Goal: Information Seeking & Learning: Learn about a topic

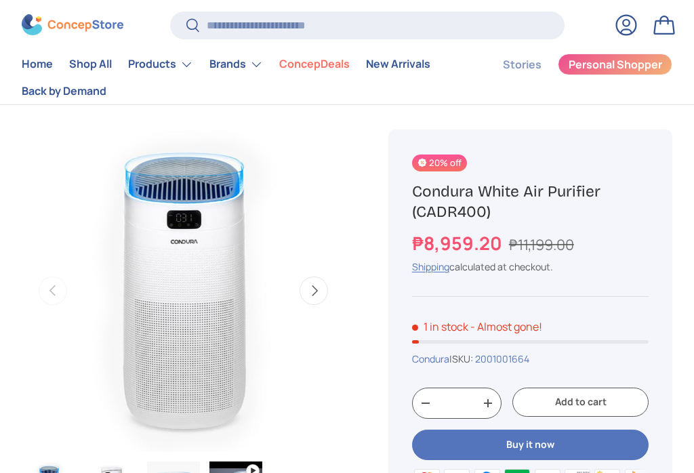
scroll to position [66, 0]
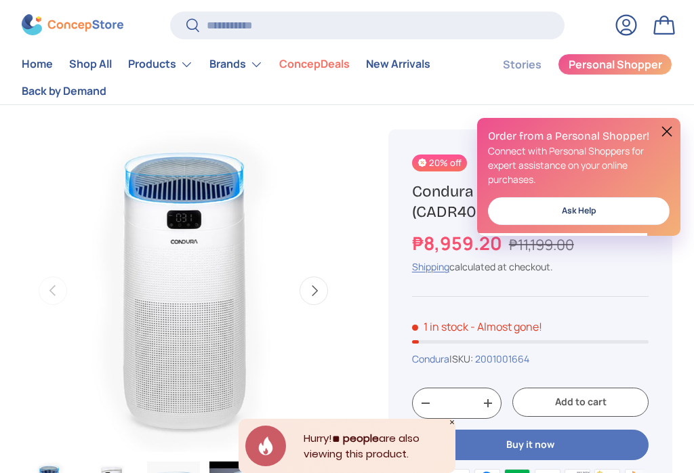
click at [673, 138] on button at bounding box center [667, 131] width 16 height 16
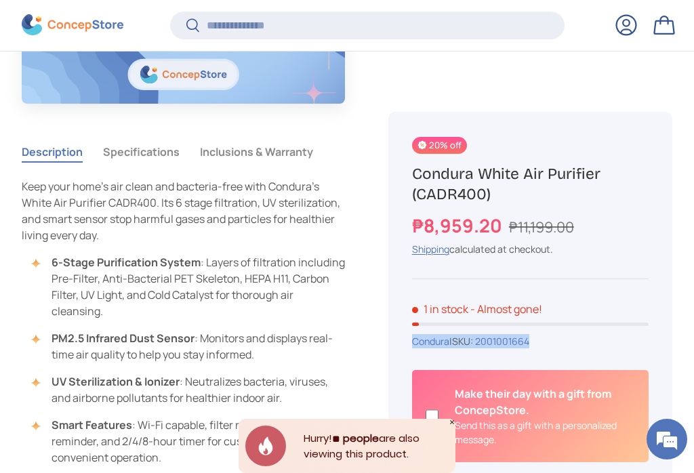
scroll to position [695, 0]
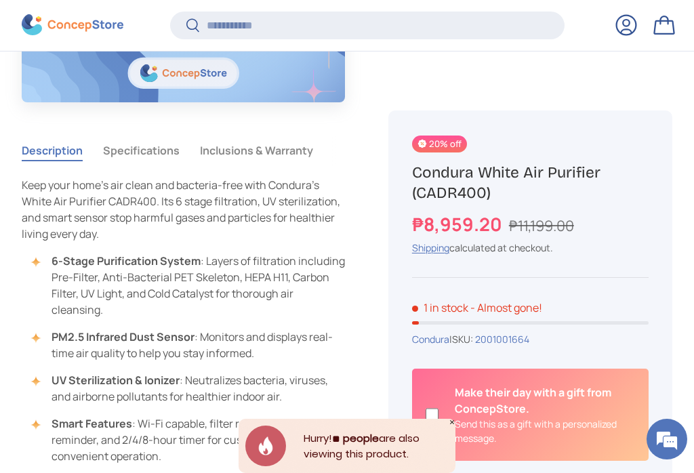
click at [655, 273] on div "20% off Condura White Air Purifier (CADR400) ₱8,959.20 ₱11,199.00 Unit price / …" at bounding box center [530, 406] width 284 height 592
click at [133, 157] on button "Specifications" at bounding box center [141, 150] width 77 height 31
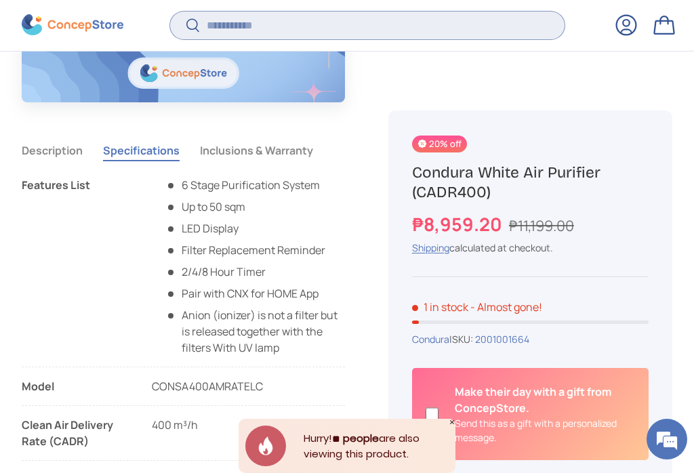
click at [461, 26] on input "Search" at bounding box center [367, 26] width 394 height 28
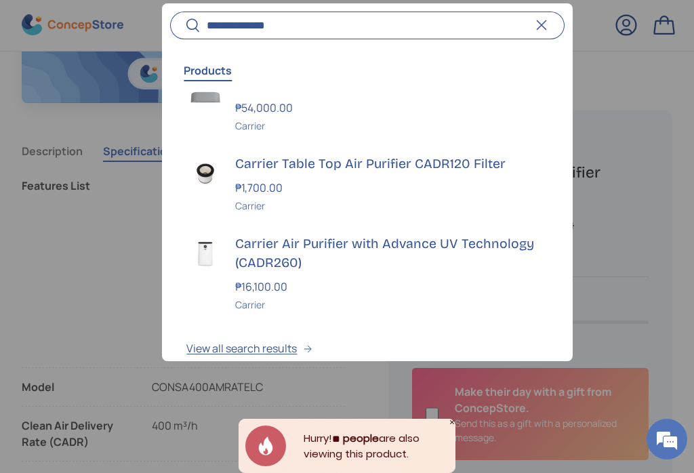
scroll to position [210, 0]
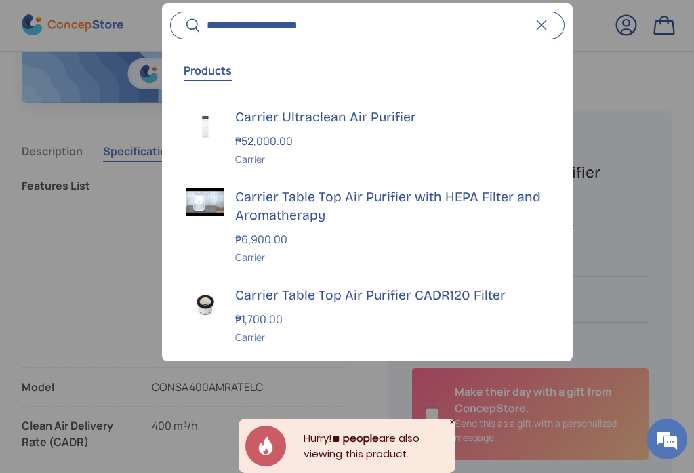
type input "**********"
click at [185, 26] on button "Search" at bounding box center [185, 27] width 30 height 32
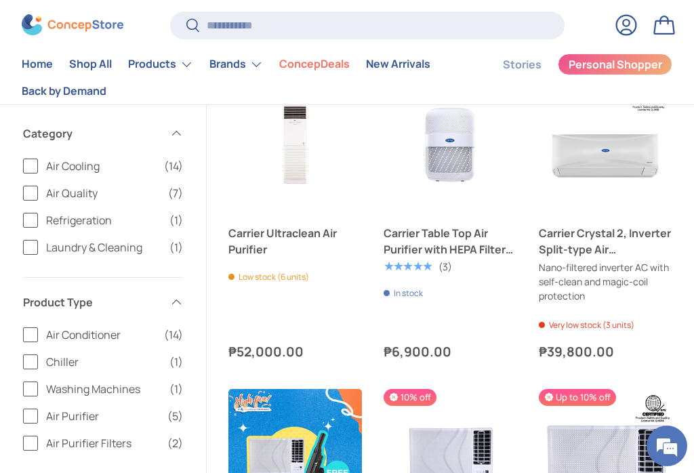
scroll to position [214, 0]
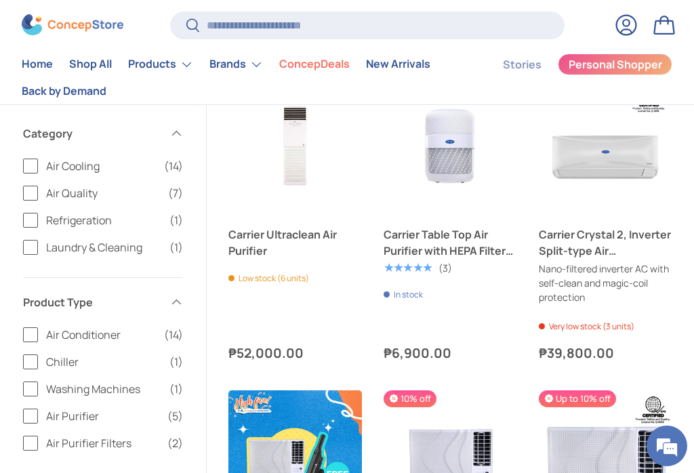
click at [476, 242] on link "Carrier Table Top Air Purifier with HEPA Filter and Aromatherapy" at bounding box center [450, 242] width 133 height 33
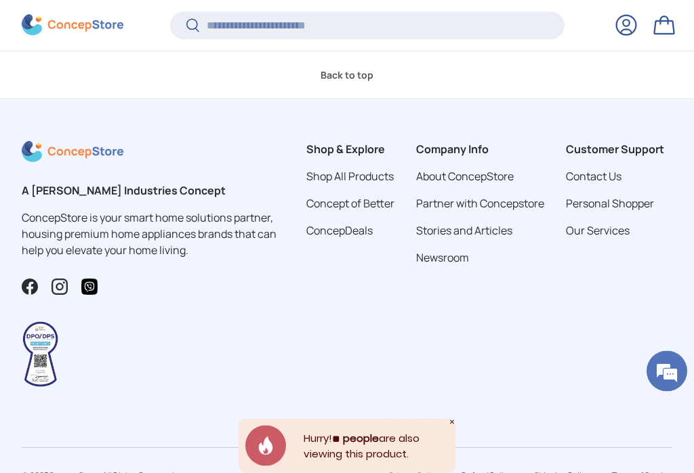
scroll to position [2441, 0]
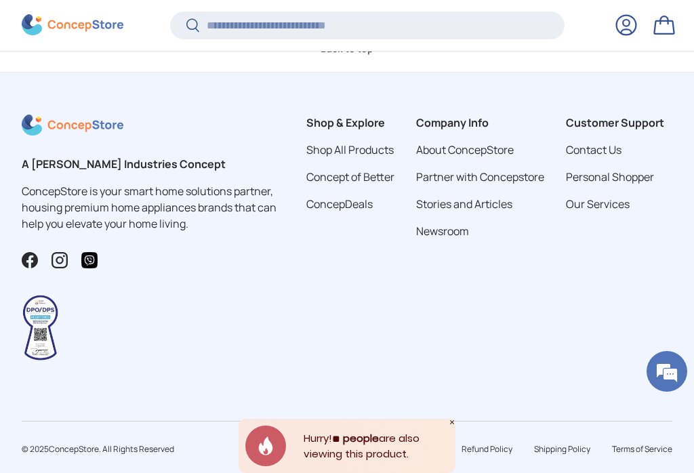
click at [609, 127] on details "Customer Support Contact Us Personal Shopper Our Services" at bounding box center [619, 170] width 106 height 110
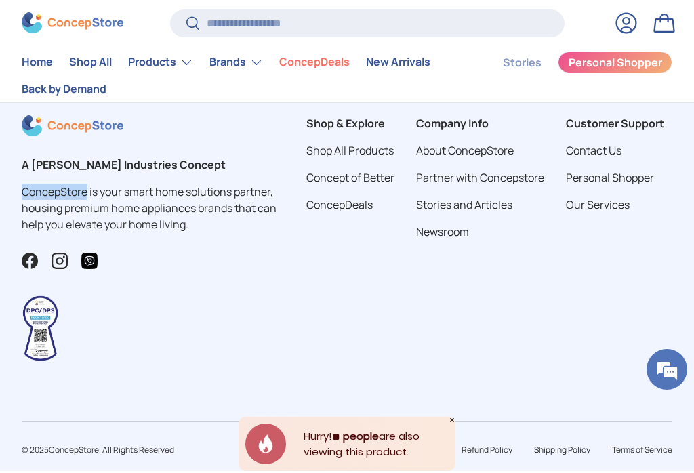
scroll to position [2442, 0]
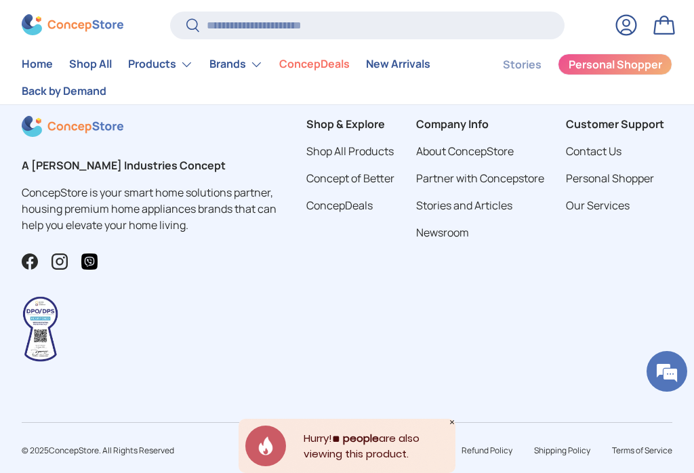
click at [646, 178] on link "Personal Shopper" at bounding box center [610, 178] width 88 height 15
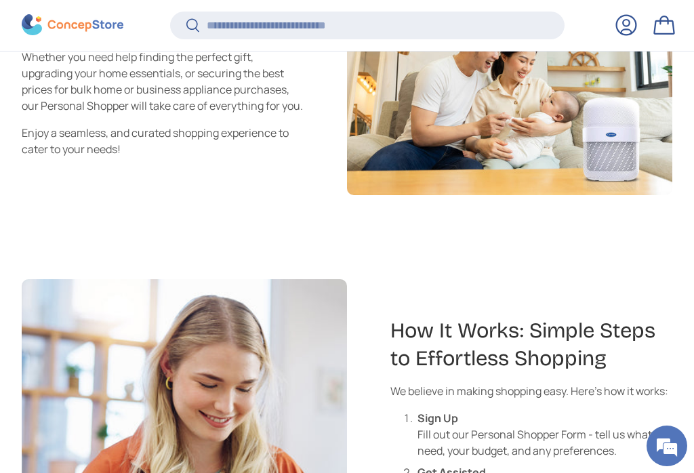
scroll to position [731, 0]
